Goal: Task Accomplishment & Management: Manage account settings

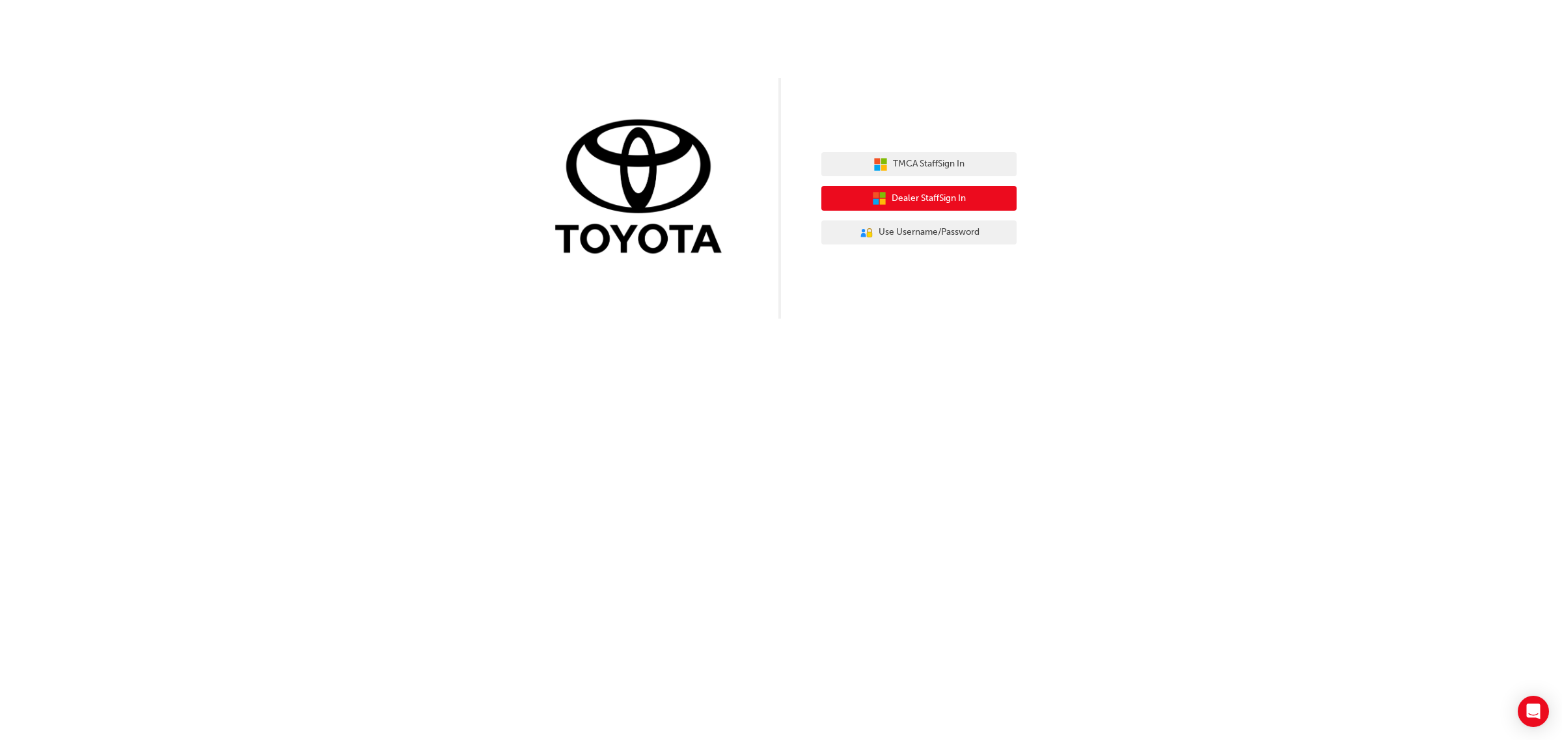
click at [938, 205] on span "Dealer Staff Sign In" at bounding box center [928, 198] width 74 height 15
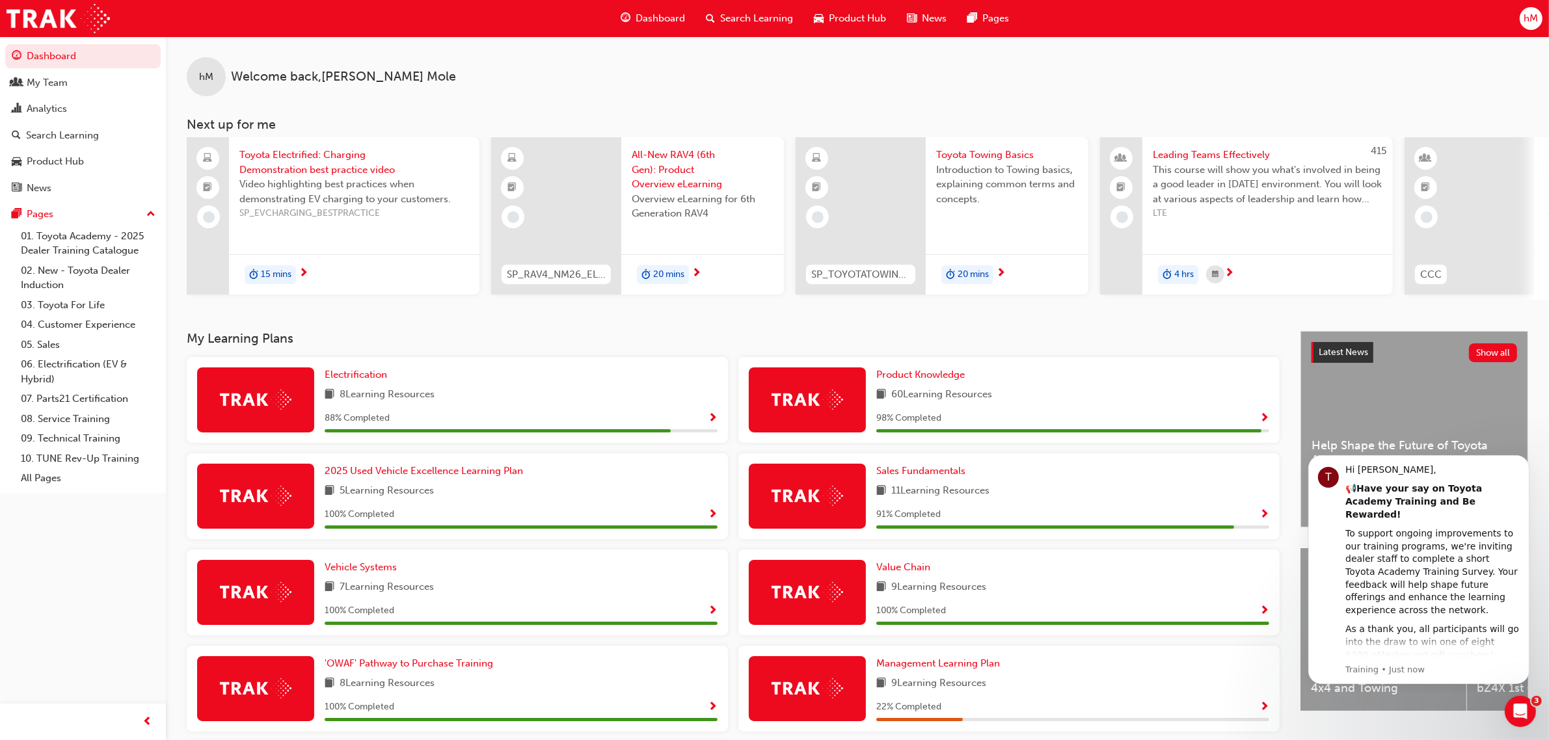
click at [1539, 25] on div "hM" at bounding box center [1531, 18] width 23 height 23
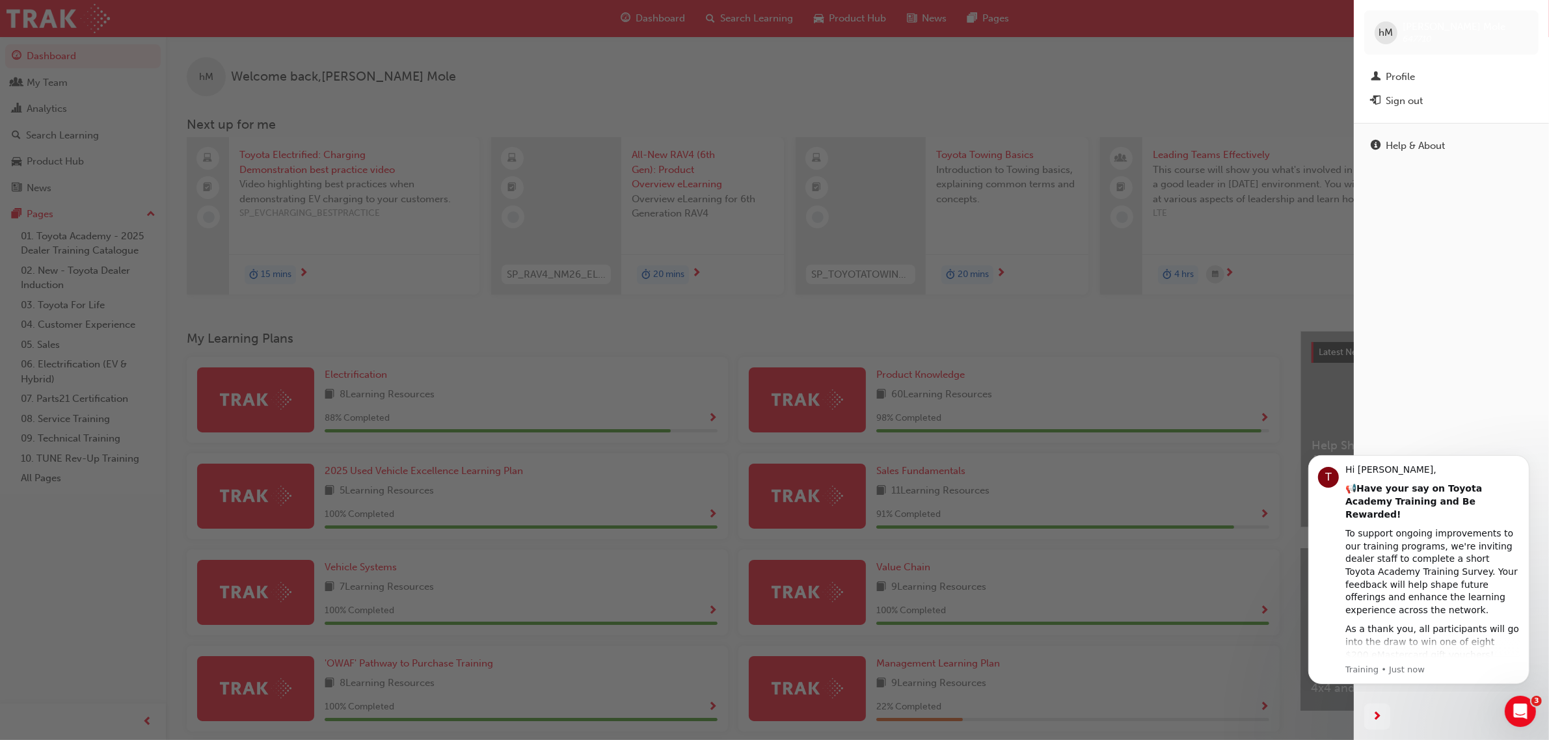
click at [1386, 77] on div "Profile" at bounding box center [1400, 77] width 29 height 15
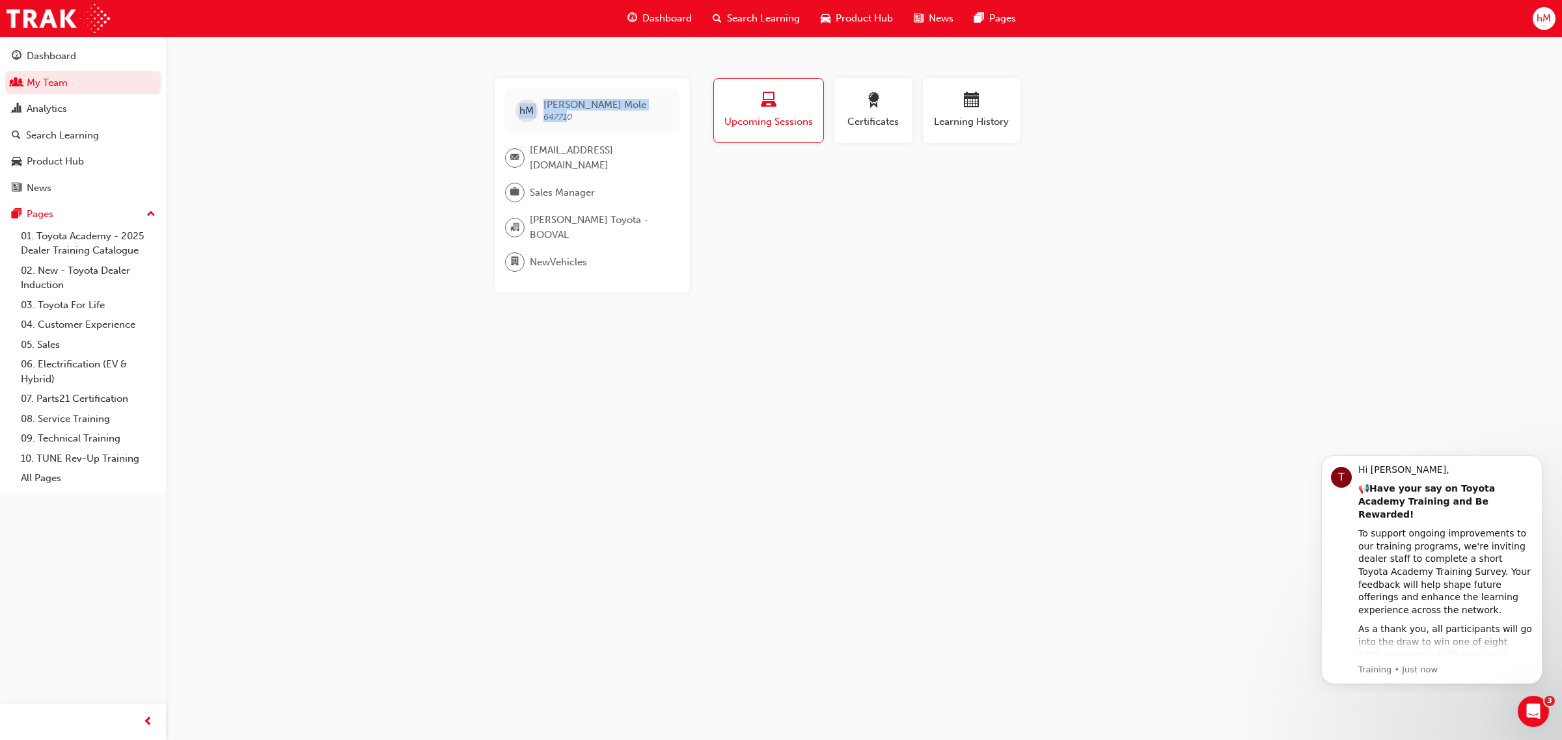
drag, startPoint x: 568, startPoint y: 117, endPoint x: 495, endPoint y: 115, distance: 72.9
click at [495, 115] on div "[PERSON_NAME] Mole 647710 [EMAIL_ADDRESS][DOMAIN_NAME] Sales Manager [PERSON_NA…" at bounding box center [591, 185] width 195 height 215
click at [580, 114] on span "[PERSON_NAME] 647710" at bounding box center [594, 110] width 103 height 23
drag, startPoint x: 580, startPoint y: 114, endPoint x: 511, endPoint y: 121, distance: 68.7
click at [494, 122] on div "[PERSON_NAME] Mole 647710 [EMAIL_ADDRESS][DOMAIN_NAME] Sales Manager [PERSON_NA…" at bounding box center [591, 185] width 195 height 215
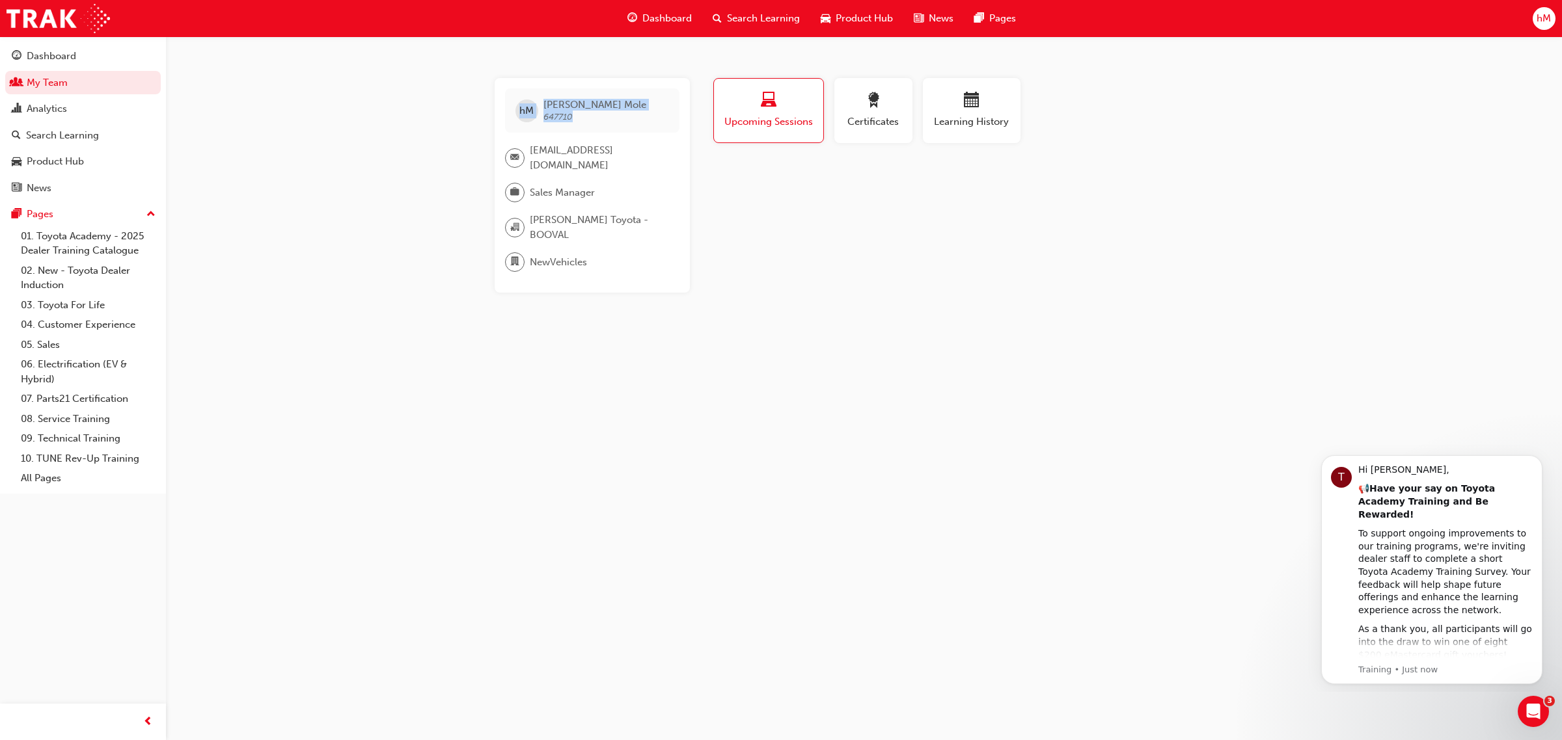
click at [586, 114] on span "[PERSON_NAME] 647710" at bounding box center [594, 110] width 103 height 23
